Goal: Book appointment/travel/reservation

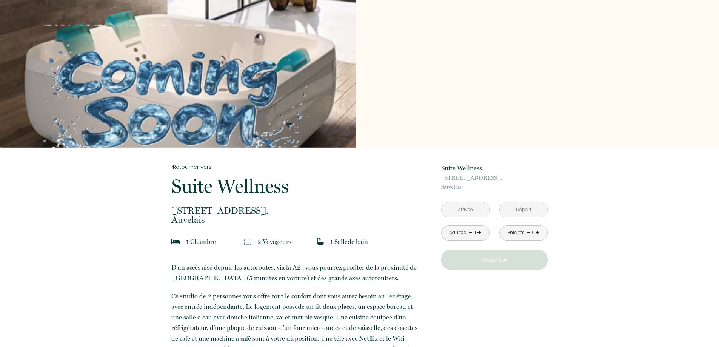
click at [479, 232] on link "+" at bounding box center [479, 233] width 5 height 12
click at [470, 211] on input "text" at bounding box center [465, 209] width 48 height 15
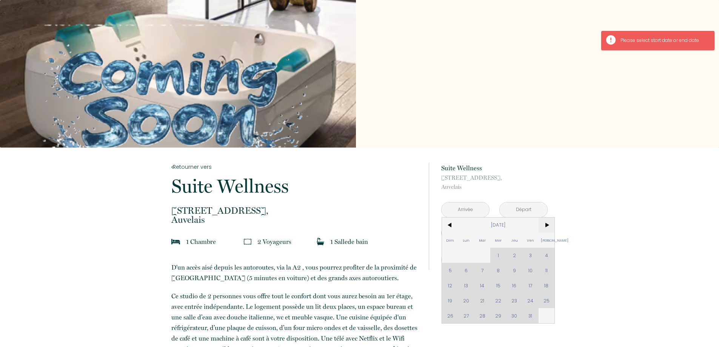
click at [548, 224] on span ">" at bounding box center [546, 224] width 16 height 15
click at [547, 224] on span ">" at bounding box center [546, 224] width 16 height 15
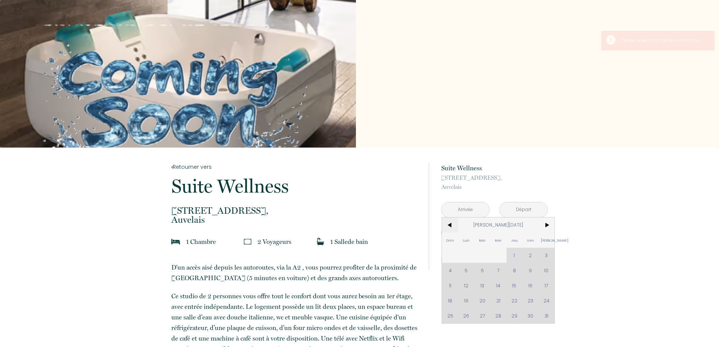
click at [453, 225] on span "<" at bounding box center [450, 224] width 16 height 15
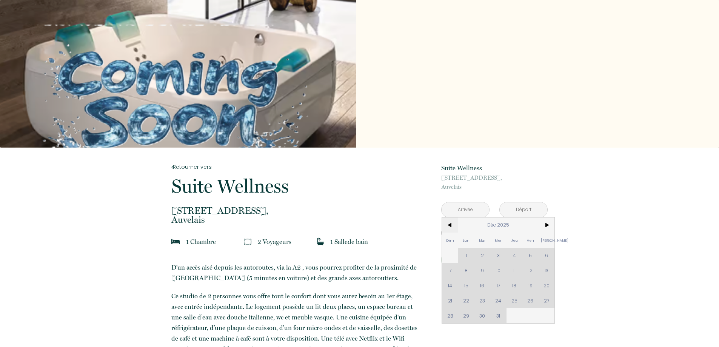
click at [453, 225] on span "<" at bounding box center [450, 224] width 16 height 15
click at [450, 223] on span "<" at bounding box center [450, 224] width 16 height 15
click at [530, 270] on div "Dim Lun Mar Mer Jeu Ven Sam 1 2 3 4 5 6 7 8 9 10 11 12 13 14 15 16 17 18 19 20 …" at bounding box center [498, 270] width 112 height 106
click at [540, 270] on div "Dim Lun Mar Mer Jeu Ven Sam 1 2 3 4 5 6 7 8 9 10 11 12 13 14 15 16 17 18 19 20 …" at bounding box center [498, 270] width 112 height 106
click at [546, 225] on span ">" at bounding box center [546, 224] width 16 height 15
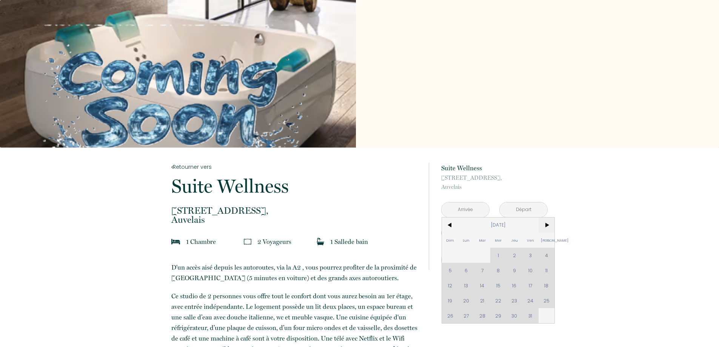
click at [546, 225] on span ">" at bounding box center [546, 224] width 16 height 15
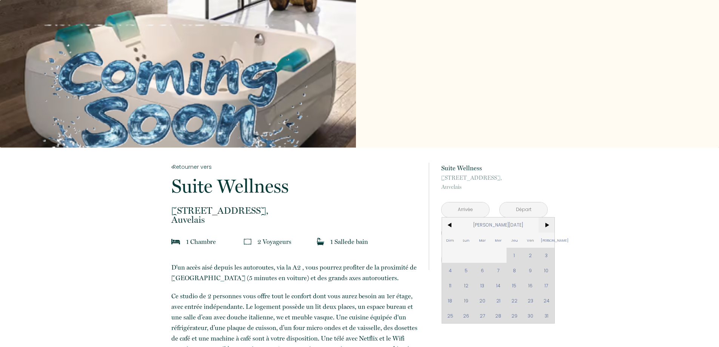
click at [546, 225] on span ">" at bounding box center [546, 224] width 16 height 15
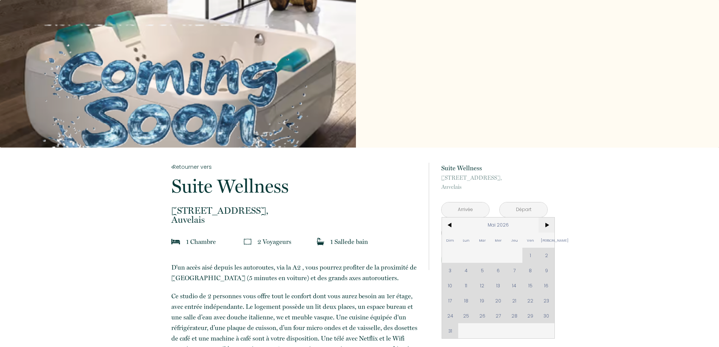
click at [546, 225] on span ">" at bounding box center [546, 224] width 16 height 15
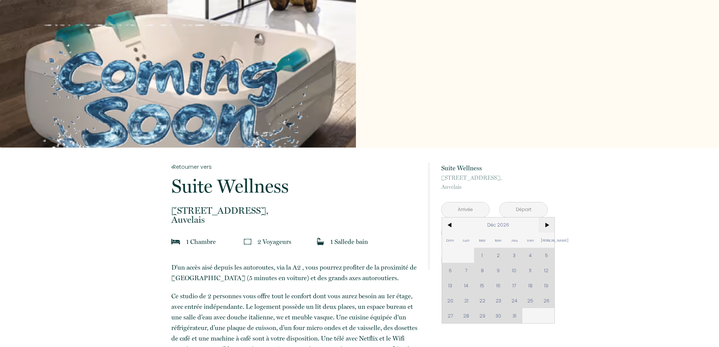
click at [546, 225] on span ">" at bounding box center [546, 224] width 16 height 15
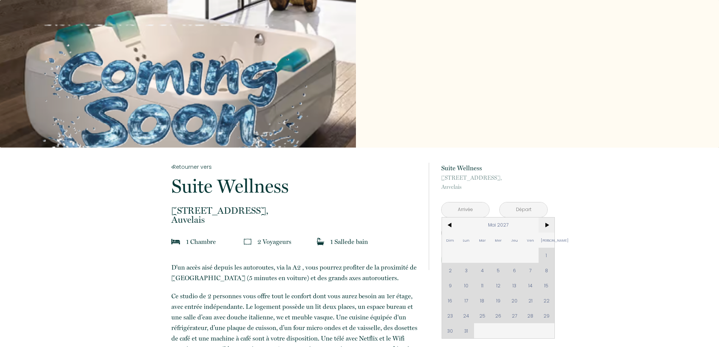
click at [546, 225] on span ">" at bounding box center [546, 224] width 16 height 15
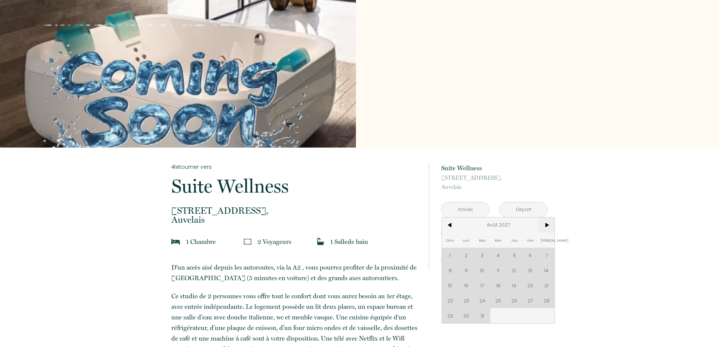
click at [546, 225] on span ">" at bounding box center [546, 224] width 16 height 15
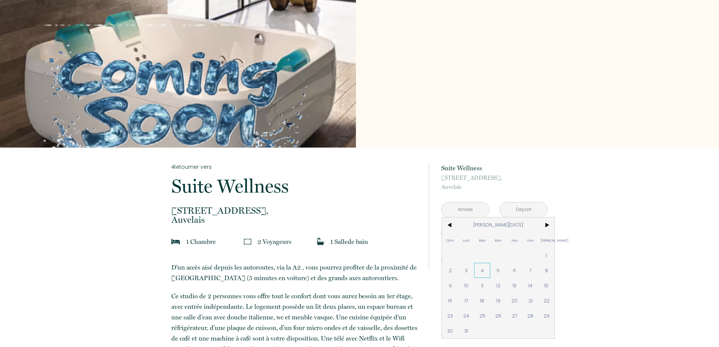
click at [486, 277] on span "4" at bounding box center [482, 270] width 16 height 15
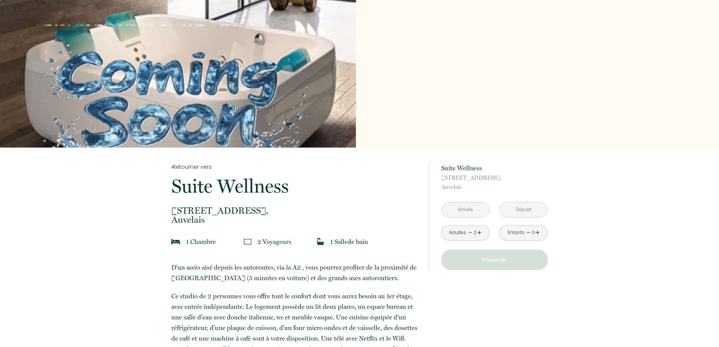
type input "Mar 04 Jan 2028"
type input "Mer 05 Jan 2028"
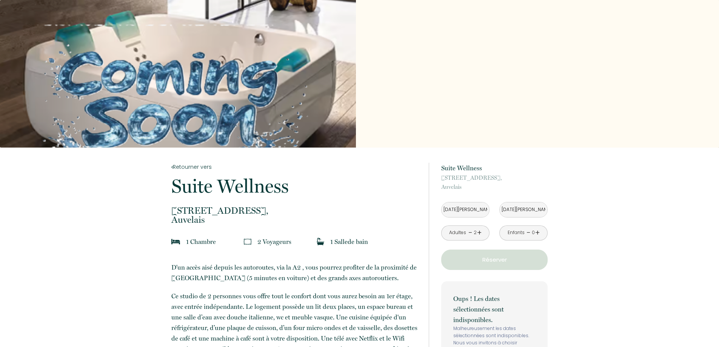
drag, startPoint x: 443, startPoint y: 225, endPoint x: 470, endPoint y: 211, distance: 30.4
click at [444, 225] on div "Adultes - 2 +" at bounding box center [465, 232] width 58 height 15
click at [468, 214] on input "Mar 04 Jan 2028" at bounding box center [465, 209] width 48 height 15
click at [470, 211] on input "Mar 04 Jan 2028" at bounding box center [465, 209] width 48 height 15
click at [479, 206] on input "Mar 04 Jan 2028" at bounding box center [465, 209] width 48 height 15
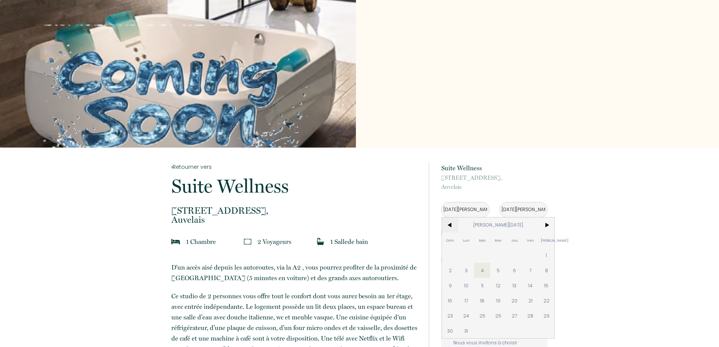
click at [450, 231] on span "<" at bounding box center [450, 224] width 16 height 15
click at [450, 227] on span "<" at bounding box center [450, 224] width 16 height 15
click at [450, 226] on span "<" at bounding box center [450, 224] width 16 height 15
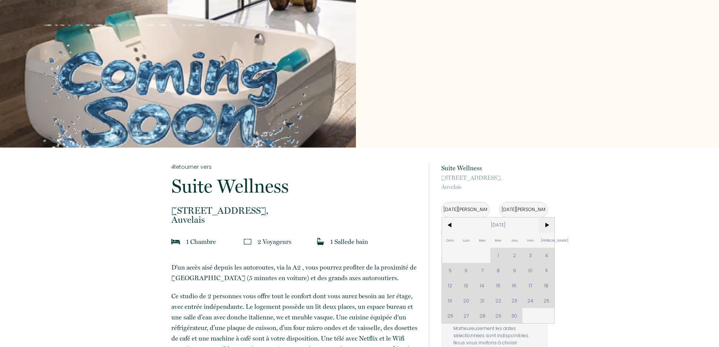
click at [546, 226] on span ">" at bounding box center [546, 224] width 16 height 15
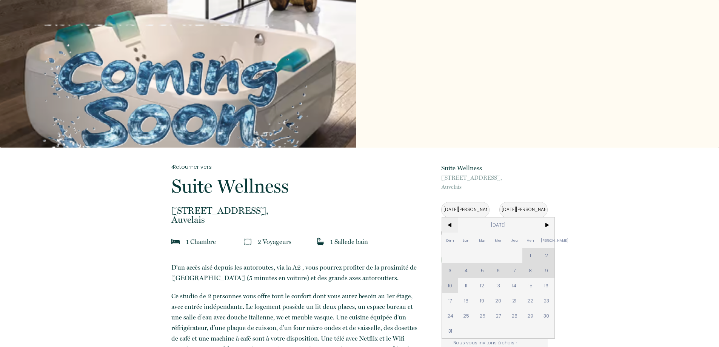
click at [450, 226] on span "<" at bounding box center [450, 224] width 16 height 15
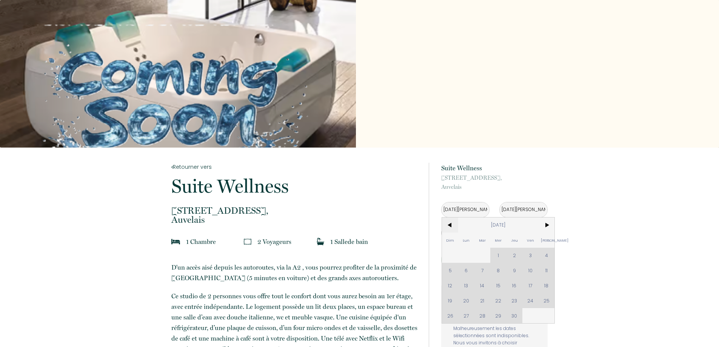
click at [451, 226] on span "<" at bounding box center [450, 224] width 16 height 15
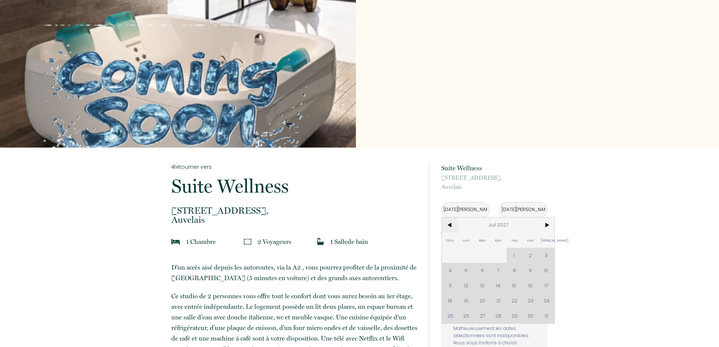
click at [451, 226] on span "<" at bounding box center [450, 224] width 16 height 15
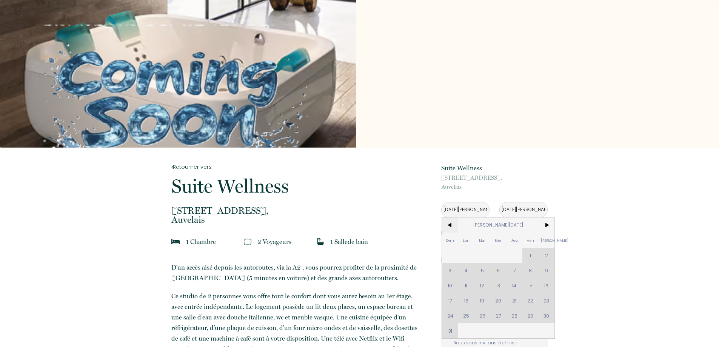
click at [451, 226] on span "<" at bounding box center [450, 224] width 16 height 15
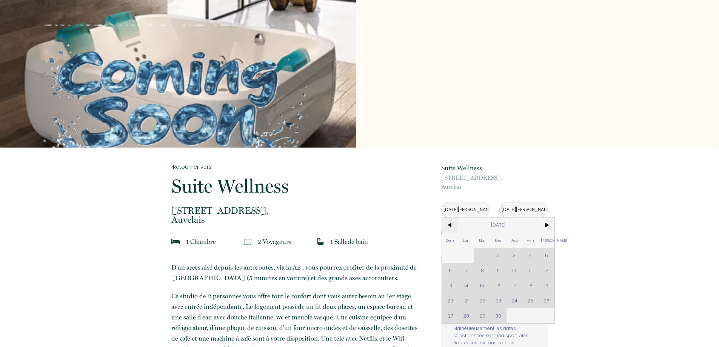
click at [451, 226] on span "<" at bounding box center [450, 224] width 16 height 15
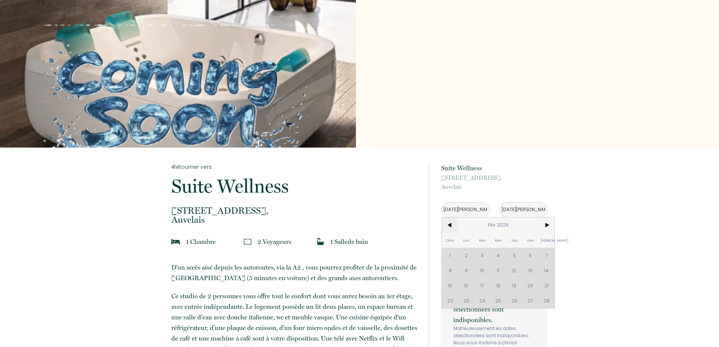
click at [451, 226] on span "<" at bounding box center [450, 224] width 16 height 15
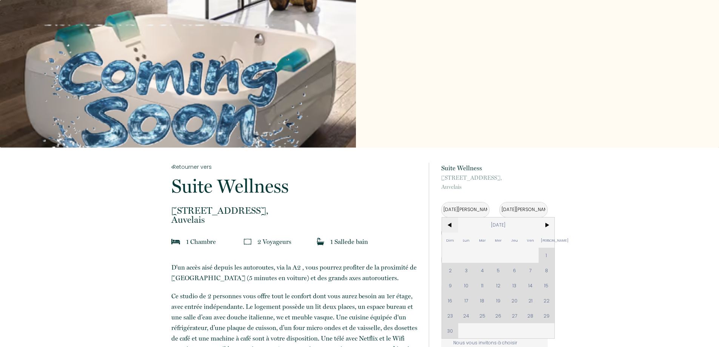
click at [451, 226] on span "<" at bounding box center [450, 224] width 16 height 15
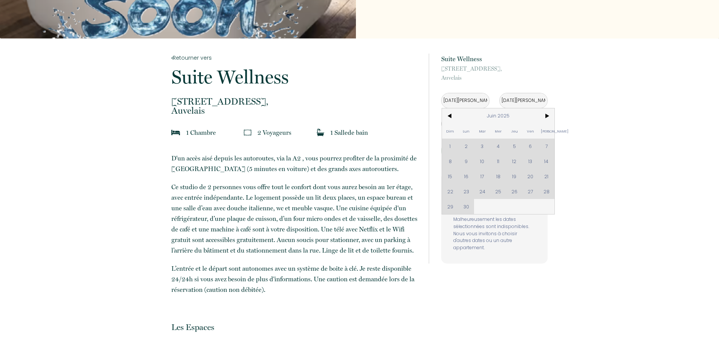
scroll to position [113, 0]
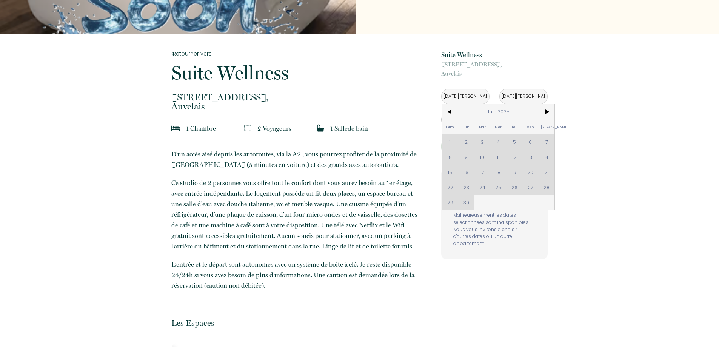
click at [523, 174] on div "Dim Lun Mar Mer Jeu Ven Sam 1 2 3 4 5 6 7 8 9 10 11 12 13 14 15 16 17 18 19 20 …" at bounding box center [498, 157] width 112 height 106
click at [547, 111] on span ">" at bounding box center [546, 111] width 16 height 15
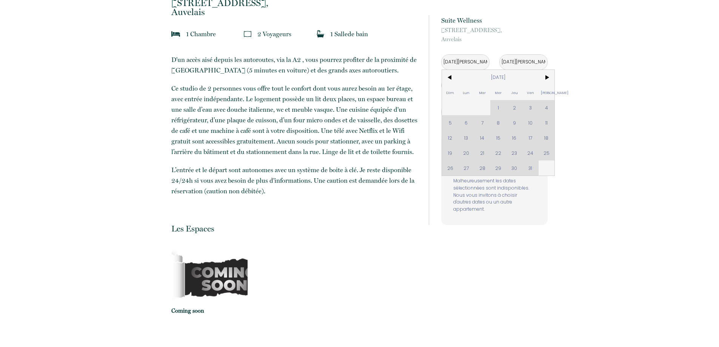
scroll to position [151, 0]
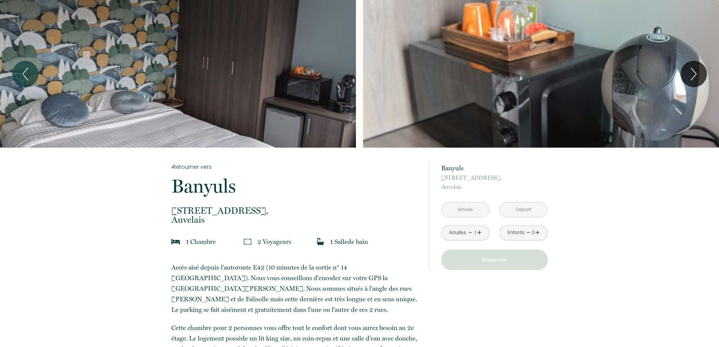
click at [477, 206] on input "text" at bounding box center [465, 209] width 48 height 15
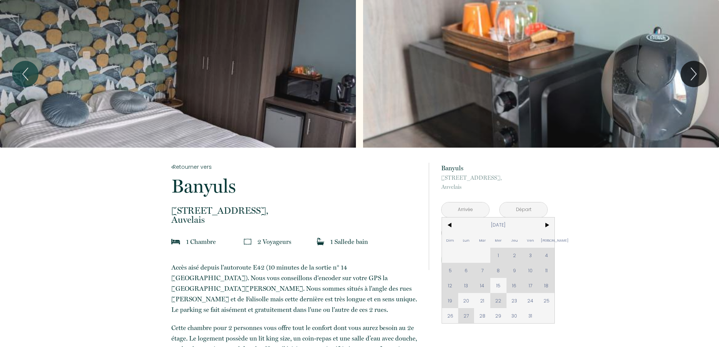
click at [532, 177] on span "[STREET_ADDRESS]," at bounding box center [494, 177] width 106 height 9
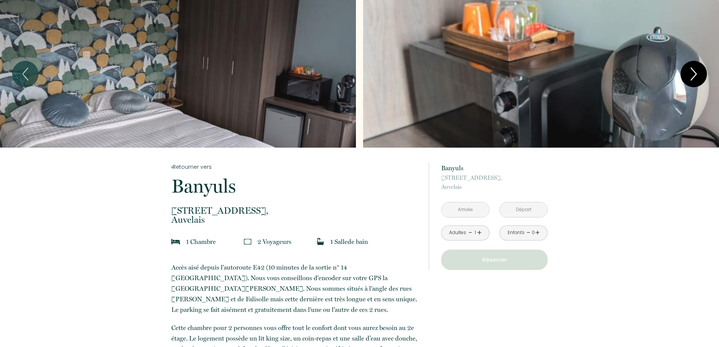
click at [687, 65] on icon "Next" at bounding box center [693, 74] width 16 height 23
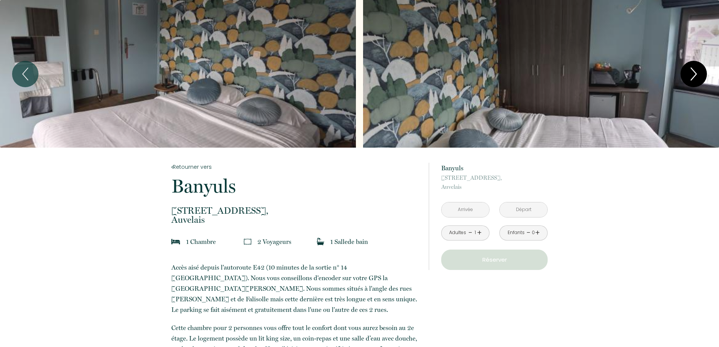
click at [690, 67] on icon "Next" at bounding box center [693, 74] width 16 height 23
